Goal: Task Accomplishment & Management: Manage account settings

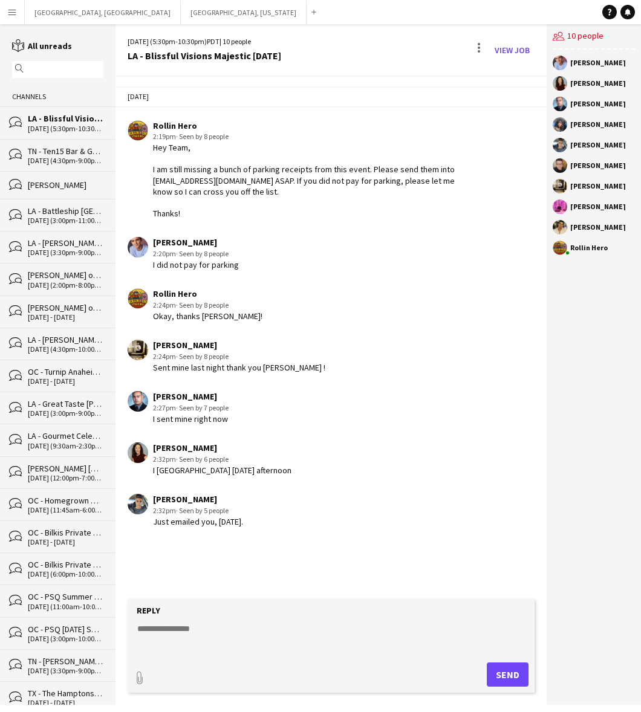
scroll to position [76, 0]
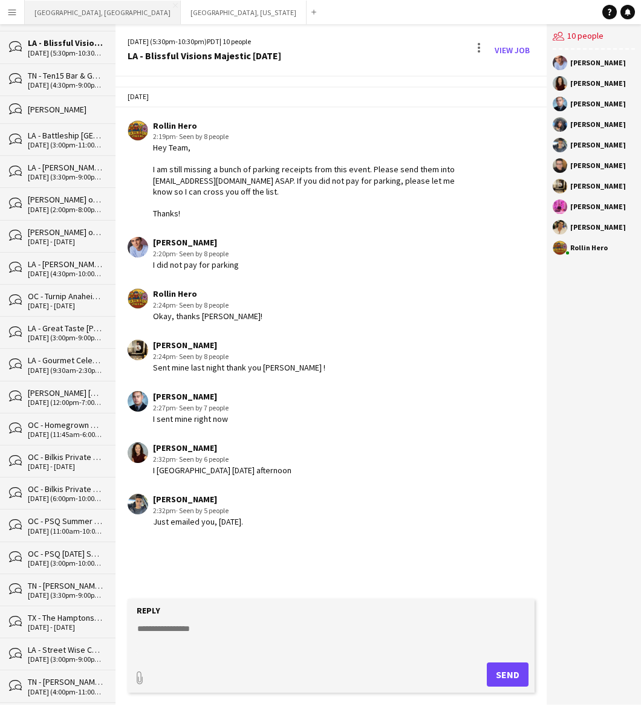
click at [61, 9] on button "[GEOGRAPHIC_DATA], [GEOGRAPHIC_DATA] Close" at bounding box center [103, 13] width 156 height 24
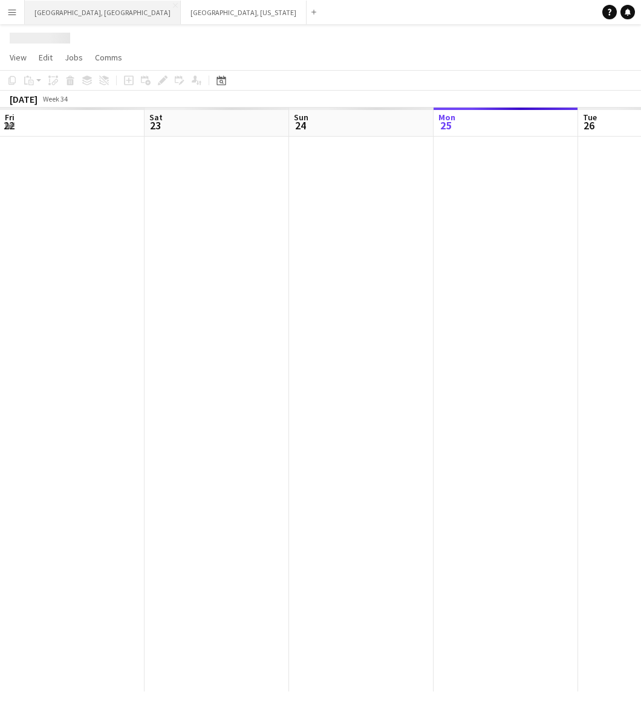
scroll to position [0, 288]
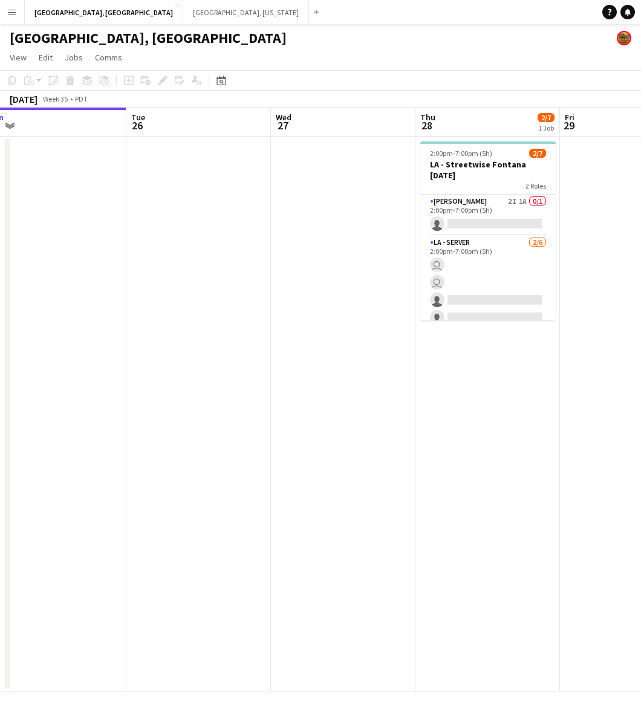
drag, startPoint x: 460, startPoint y: 340, endPoint x: 334, endPoint y: 382, distance: 133.2
click at [334, 382] on app-calendar-viewport "Fri 22 9/10 1 Job Sat 23 6/6 1 Job Sun 24 Mon 25 Tue 26 Wed 27 Thu 28 2/7 1 Job…" at bounding box center [320, 400] width 641 height 584
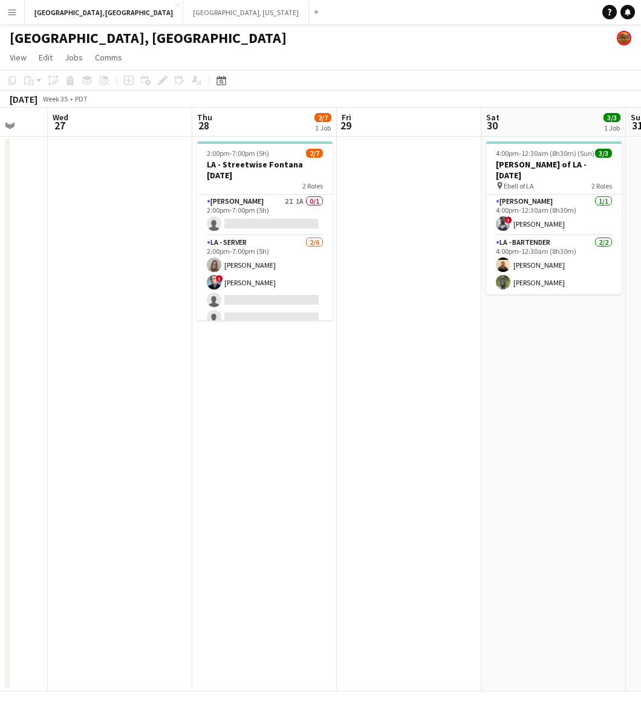
scroll to position [0, 387]
drag, startPoint x: 521, startPoint y: 420, endPoint x: 299, endPoint y: 445, distance: 223.2
click at [299, 445] on app-calendar-viewport "Sun 24 Mon 25 Tue 26 Wed 27 Thu 28 2/7 1 Job Fri 29 Sat 30 3/3 1 Job Sun 31 Mon…" at bounding box center [320, 400] width 641 height 584
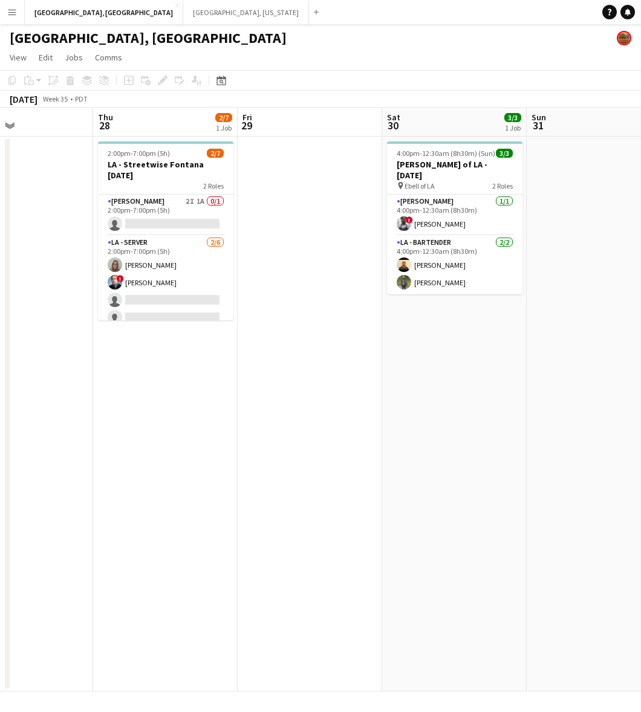
scroll to position [0, 503]
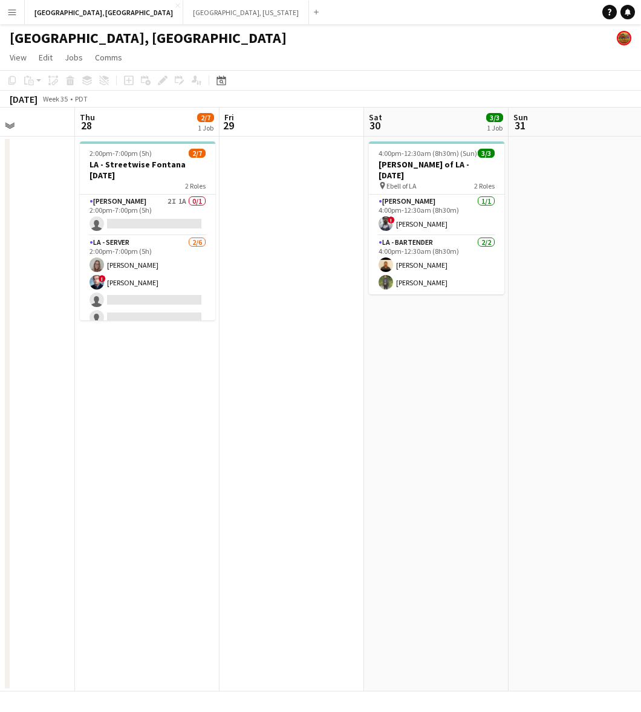
drag, startPoint x: 496, startPoint y: 315, endPoint x: 409, endPoint y: 340, distance: 90.6
click at [409, 340] on app-calendar-viewport "Sun 24 Mon 25 Tue 26 Wed 27 Thu 28 2/7 1 Job Fri 29 Sat 30 3/3 1 Job Sun 31 Mon…" at bounding box center [320, 400] width 641 height 584
click at [150, 213] on app-card-role "[PERSON_NAME] 2I 1A 0/1 2:00pm-7:00pm (5h) single-neutral-actions" at bounding box center [147, 215] width 135 height 41
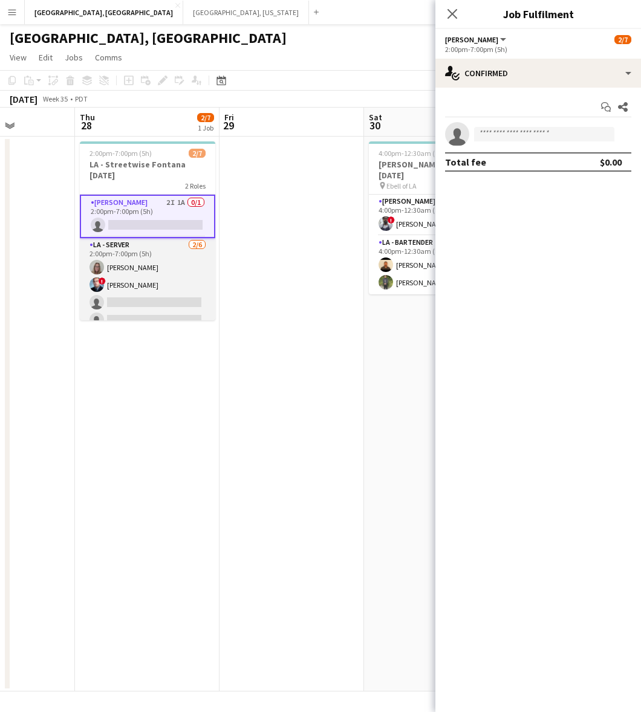
click at [168, 293] on app-card-role "LA - Server [DATE] 2:00pm-7:00pm (5h) [PERSON_NAME] ! [PERSON_NAME] single-neut…" at bounding box center [147, 302] width 135 height 129
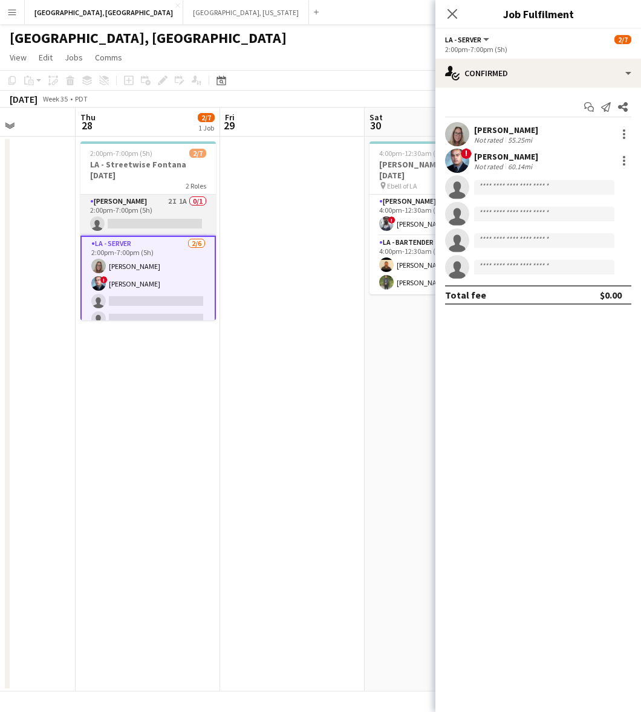
click at [145, 218] on app-card-role "[PERSON_NAME] 2I 1A 0/1 2:00pm-7:00pm (5h) single-neutral-actions" at bounding box center [147, 215] width 135 height 41
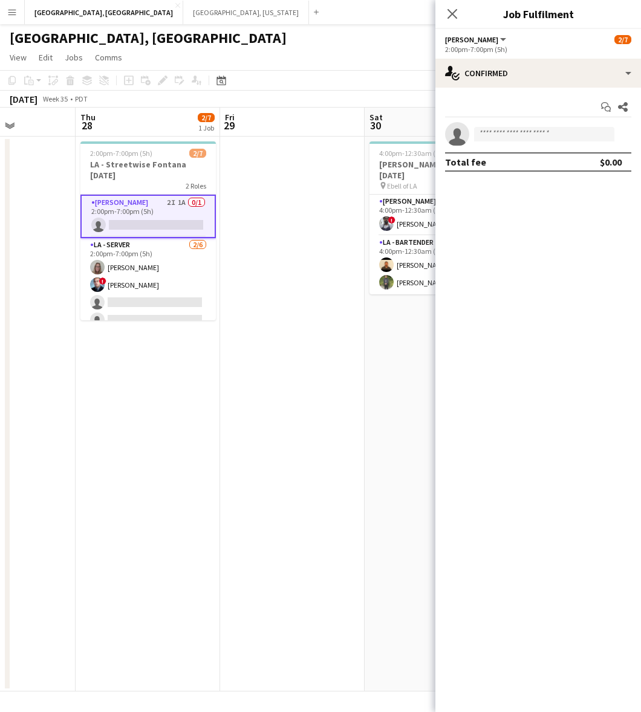
click at [529, 89] on div "Start chat Share single-neutral-actions Total fee $0.00" at bounding box center [537, 135] width 205 height 94
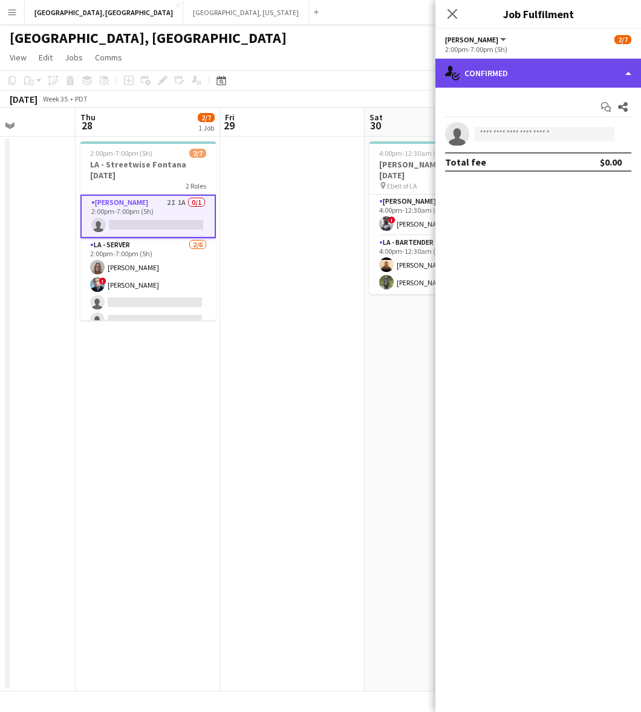
click at [532, 79] on div "single-neutral-actions-check-2 Confirmed" at bounding box center [537, 73] width 205 height 29
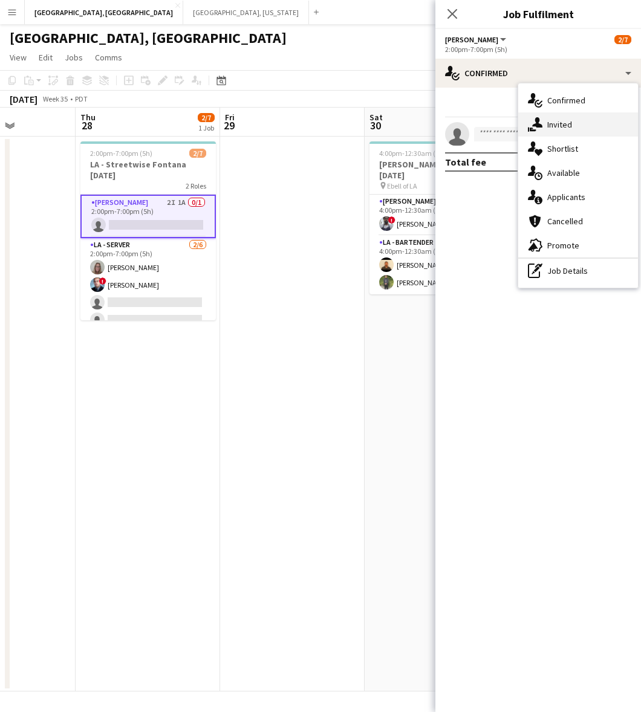
click at [546, 124] on div "single-neutral-actions-share-1 Invited" at bounding box center [578, 124] width 120 height 24
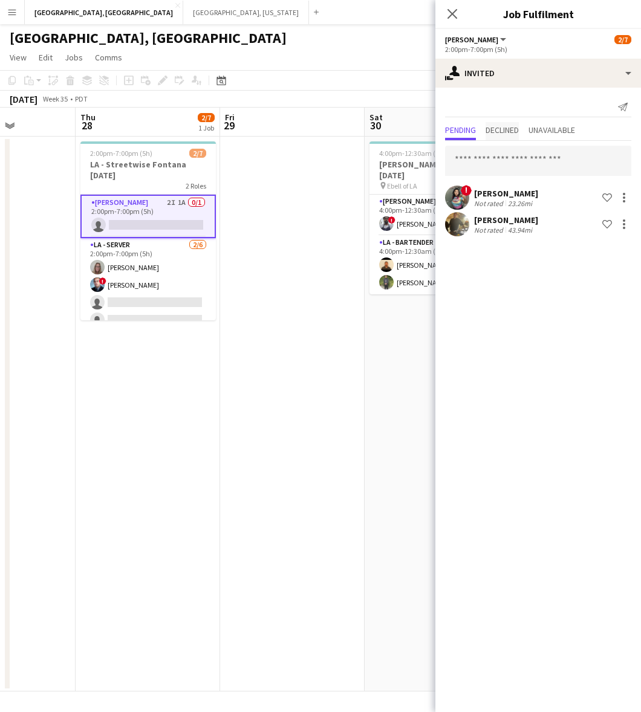
click at [509, 129] on span "Declined" at bounding box center [501, 130] width 33 height 8
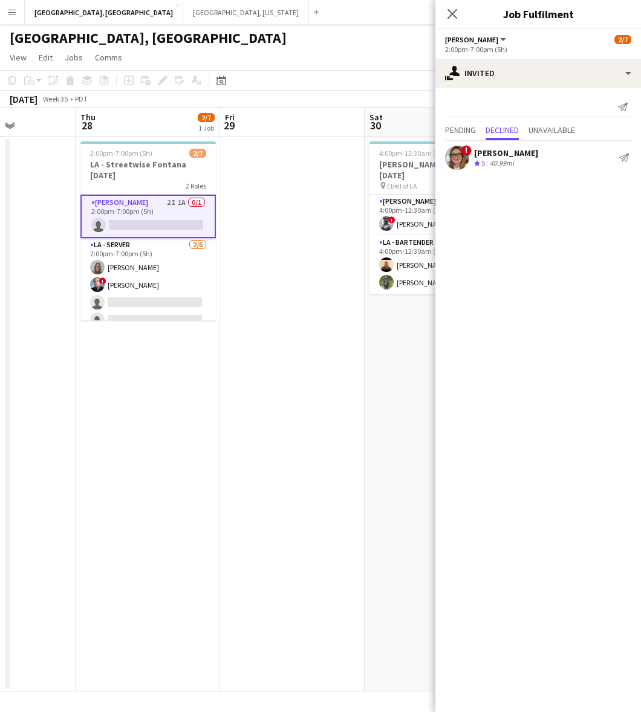
click at [115, 444] on app-date-cell "2:00pm-7:00pm (5h) 2/[GEOGRAPHIC_DATA] Fontana [DATE] 2 Roles [PERSON_NAME] 2I …" at bounding box center [148, 414] width 144 height 555
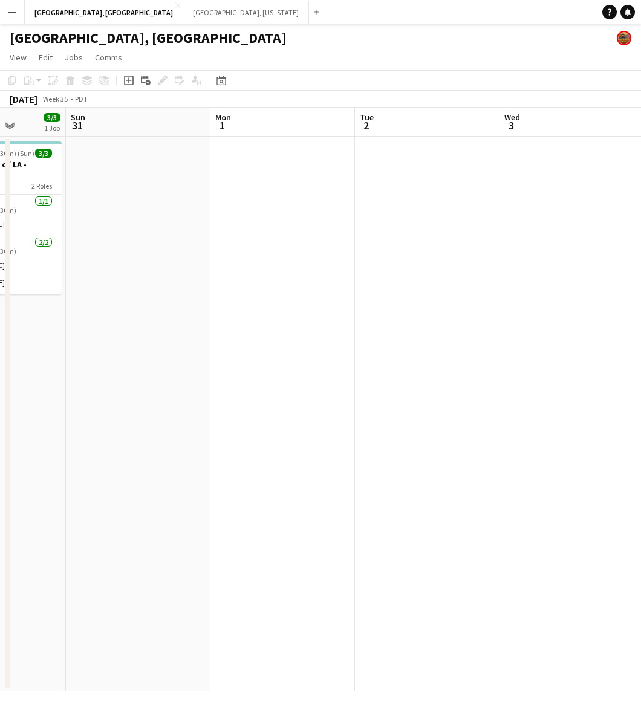
drag, startPoint x: 515, startPoint y: 383, endPoint x: 71, endPoint y: 469, distance: 451.9
click at [71, 469] on app-calendar-viewport "Thu 28 2/7 1 Job Fri 29 Sat 30 3/3 1 Job Sun 31 Mon 1 Tue 2 Wed 3 Thu 4 Fri 5 S…" at bounding box center [320, 400] width 641 height 584
drag, startPoint x: 143, startPoint y: 441, endPoint x: 25, endPoint y: 448, distance: 118.0
click at [42, 447] on app-calendar-viewport "Thu 28 2/7 1 Job Fri 29 Sat 30 3/3 1 Job Sun 31 Mon 1 Tue 2 Wed 3 Thu 4 Fri 5 S…" at bounding box center [320, 400] width 641 height 584
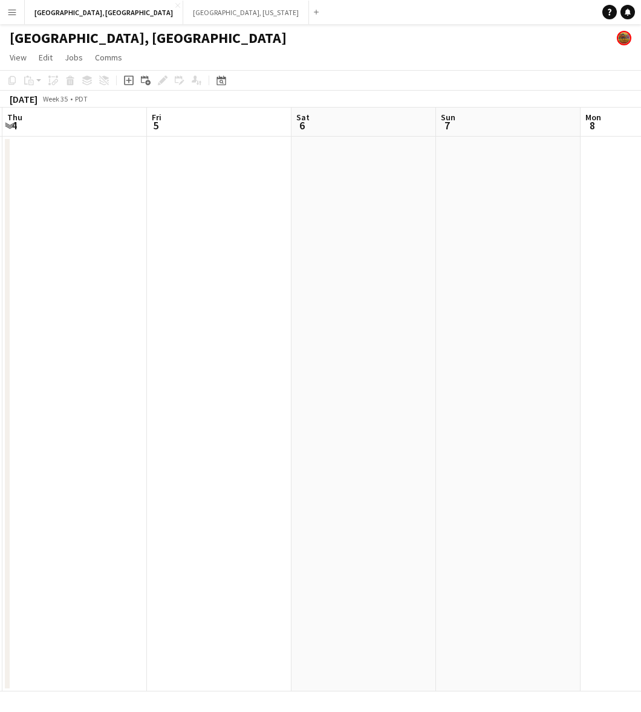
drag, startPoint x: 386, startPoint y: 355, endPoint x: 139, endPoint y: 409, distance: 252.3
click at [140, 409] on app-calendar-viewport "Sun 31 Mon 1 Tue 2 Wed 3 Thu 4 Fri 5 Sat 6 Sun 7 Mon 8 Tue 9" at bounding box center [320, 400] width 641 height 584
click at [183, 9] on button "[GEOGRAPHIC_DATA], [US_STATE] Close" at bounding box center [246, 13] width 126 height 24
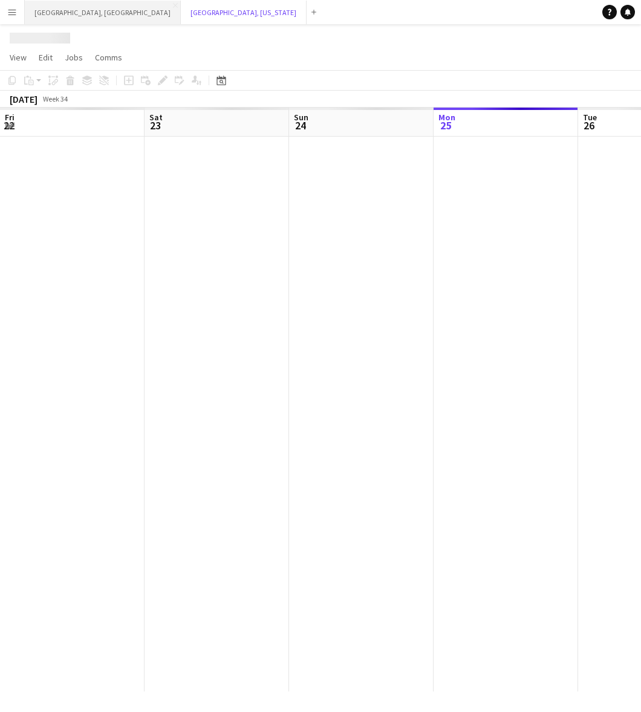
scroll to position [0, 288]
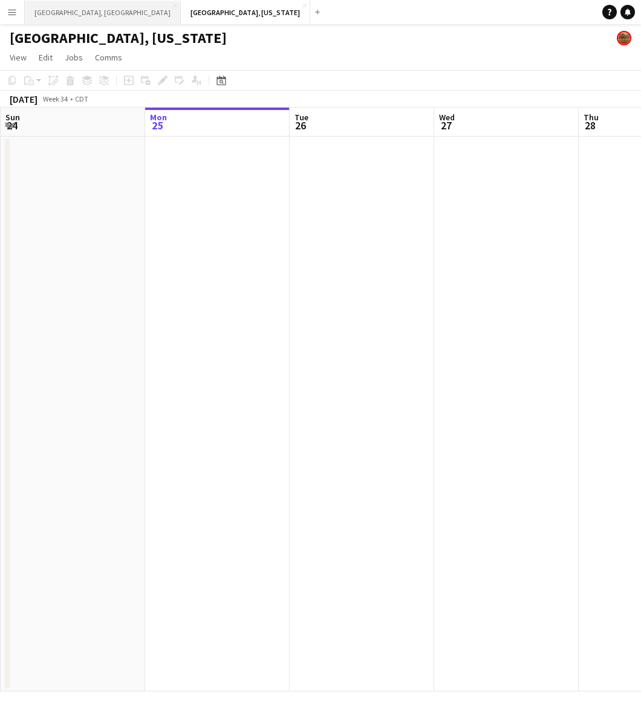
click at [42, 7] on button "[GEOGRAPHIC_DATA], [GEOGRAPHIC_DATA] Close" at bounding box center [103, 13] width 156 height 24
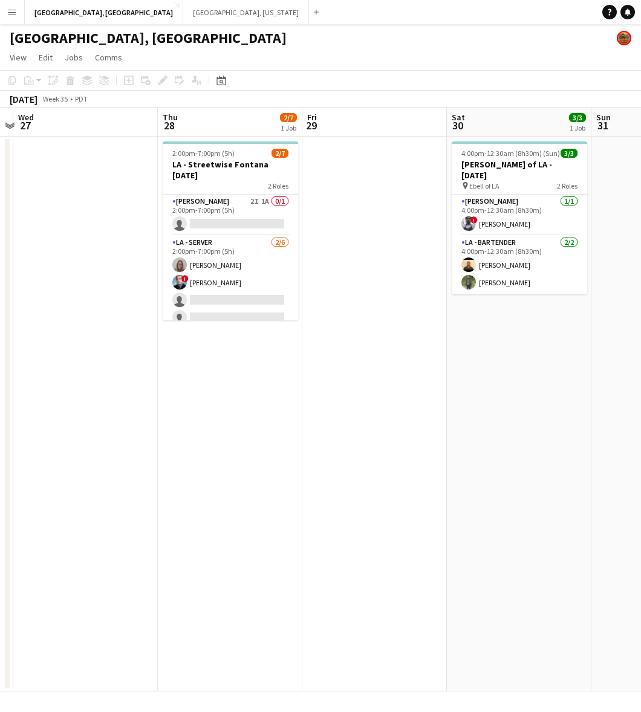
scroll to position [0, 328]
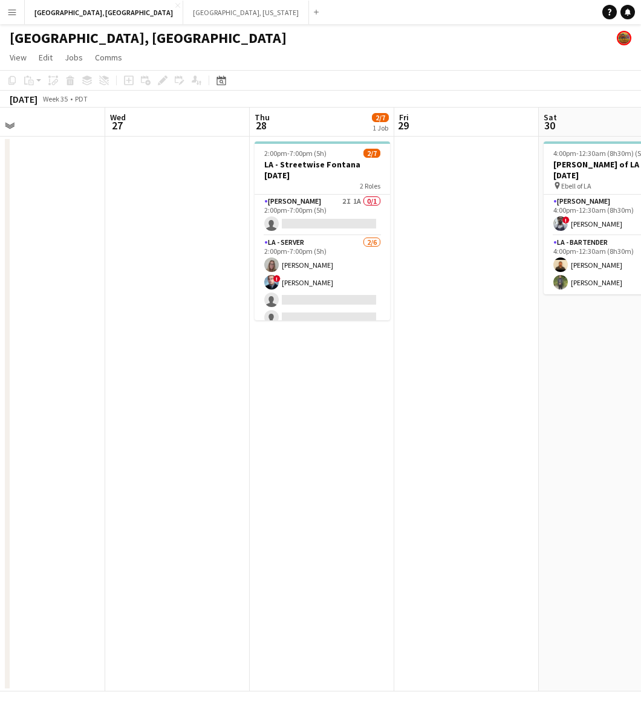
drag, startPoint x: 181, startPoint y: 552, endPoint x: 225, endPoint y: 547, distance: 43.8
click at [225, 547] on app-calendar-viewport "Sun 24 Mon 25 Tue 26 Wed 27 Thu 28 2/7 1 Job Fri 29 Sat 30 3/3 1 Job Sun 31 Mon…" at bounding box center [320, 400] width 641 height 584
